Goal: Transaction & Acquisition: Purchase product/service

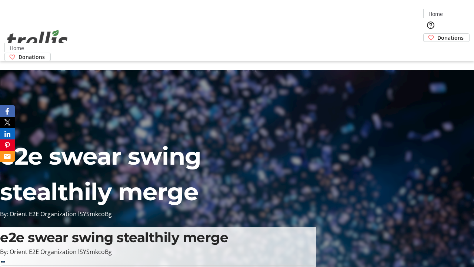
click at [438, 34] on span "Donations" at bounding box center [451, 38] width 26 height 8
